Goal: Task Accomplishment & Management: Manage account settings

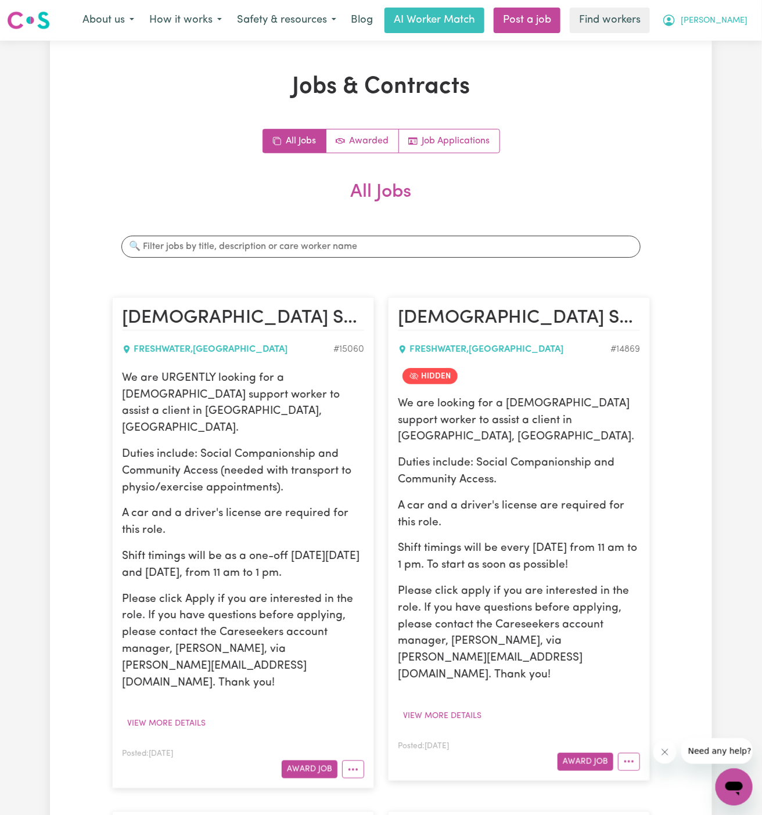
click at [730, 13] on button "[PERSON_NAME]" at bounding box center [704, 20] width 100 height 24
click at [730, 36] on link "My Dashboard" at bounding box center [708, 45] width 92 height 22
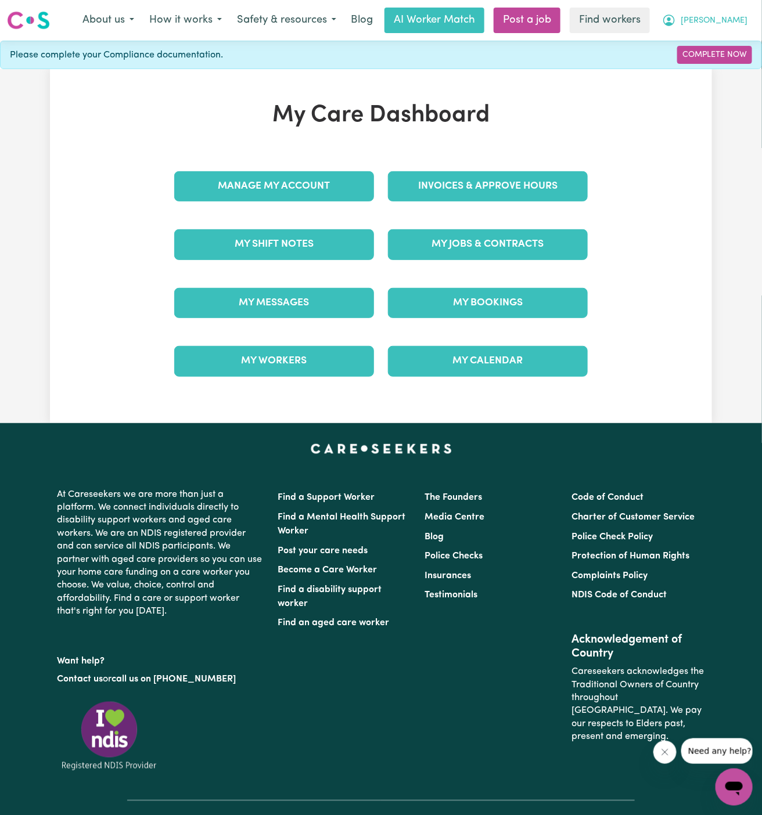
click at [730, 31] on button "[PERSON_NAME]" at bounding box center [704, 20] width 100 height 24
click at [730, 52] on link "My Dashboard" at bounding box center [708, 45] width 92 height 22
click at [725, 85] on div "My Care Dashboard Manage My Account Invoices & Approve Hours My Shift Notes My …" at bounding box center [381, 246] width 762 height 354
click at [735, 24] on span "[PERSON_NAME]" at bounding box center [713, 21] width 67 height 13
click at [719, 68] on link "Logout" at bounding box center [708, 67] width 92 height 22
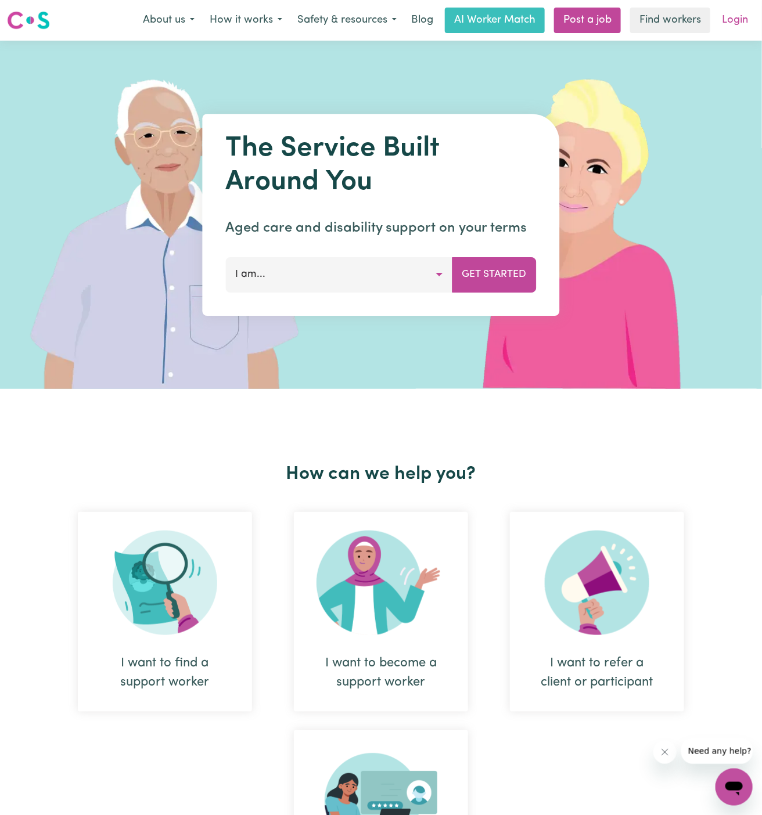
click at [742, 20] on link "Login" at bounding box center [734, 21] width 40 height 26
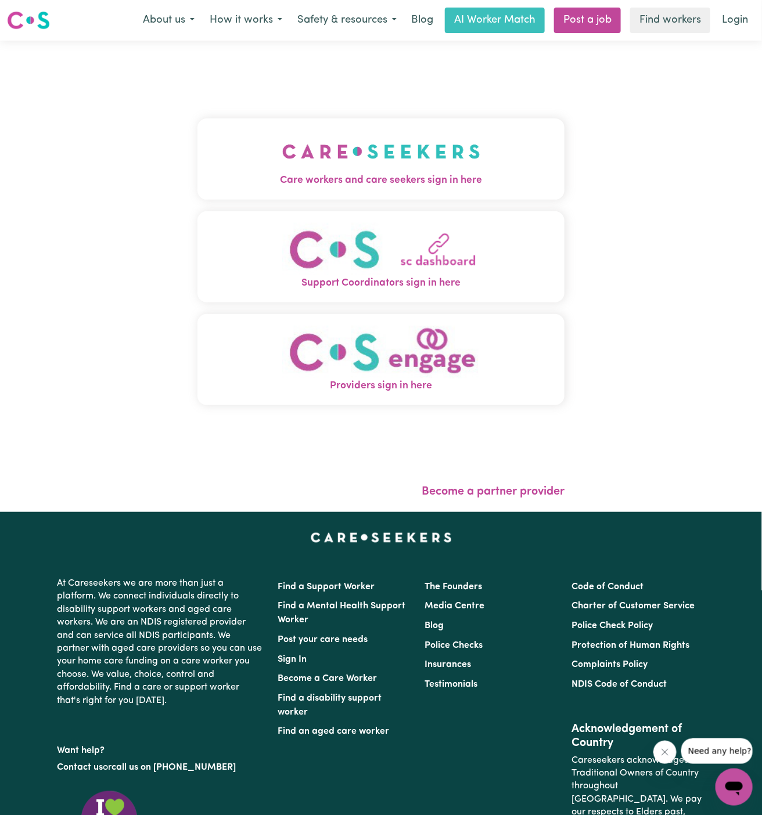
click at [342, 171] on img "Care workers and care seekers sign in here" at bounding box center [381, 151] width 198 height 43
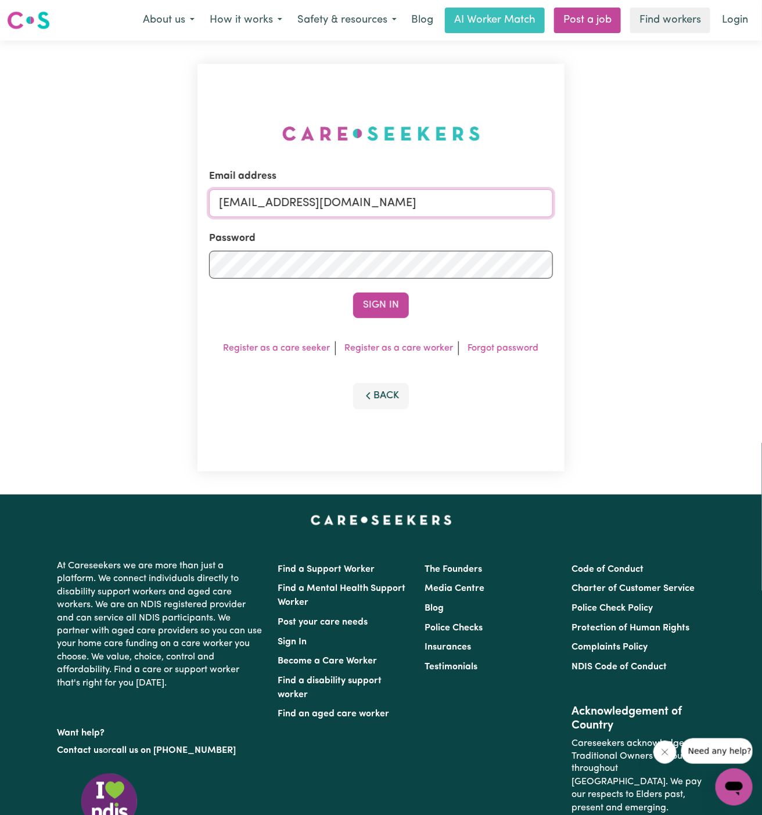
drag, startPoint x: 280, startPoint y: 200, endPoint x: 782, endPoint y: 215, distance: 501.7
click at [761, 215] on html "Menu About us How it works Safety & resources Blog AI Worker Match Post a job F…" at bounding box center [381, 497] width 762 height 994
paste input "AnthonyKayEHS"
type input "[EMAIL_ADDRESS][DOMAIN_NAME]"
click at [353, 293] on button "Sign In" at bounding box center [381, 306] width 56 height 26
